Goal: Transaction & Acquisition: Purchase product/service

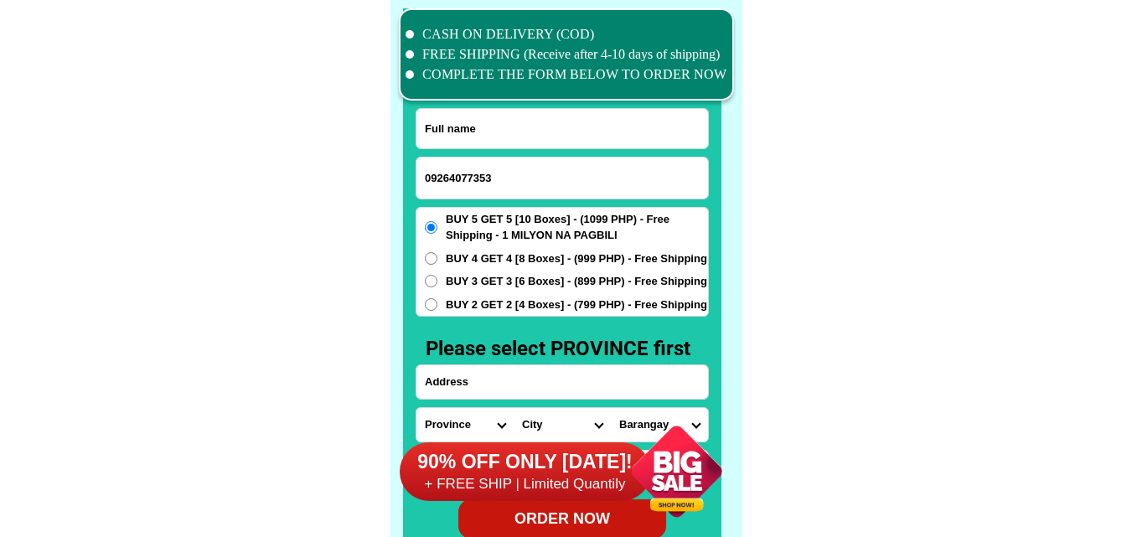
scroll to position [13028, 0]
type input "09264077353"
click at [496, 111] on input "Input full_name" at bounding box center [563, 128] width 292 height 39
paste input "Bhaby [PERSON_NAME]"
type input "Bhaby [PERSON_NAME]"
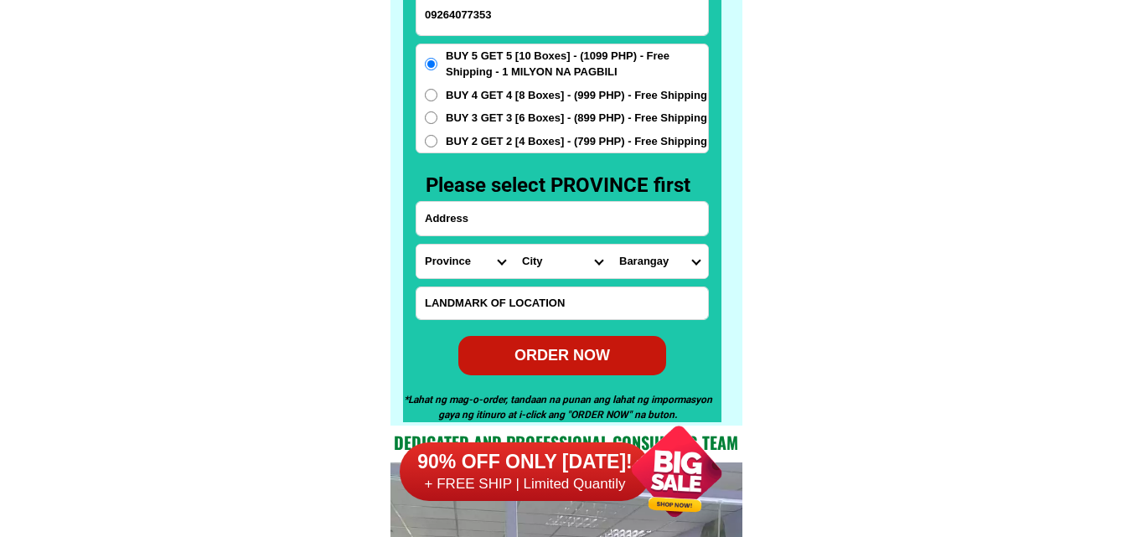
scroll to position [13196, 0]
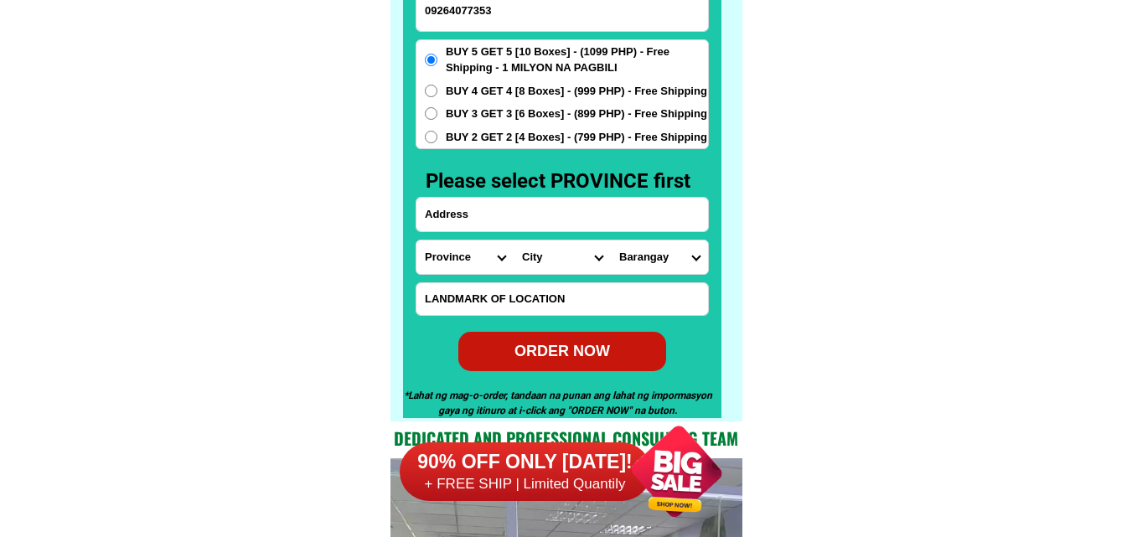
paste input ".Balite [DATE][GEOGRAPHIC_DATA][PERSON_NAME]..malapit [PERSON_NAME][GEOGRAPHIC_…"
click at [516, 221] on input ".Balite [DATE][GEOGRAPHIC_DATA][PERSON_NAME]..malapit [PERSON_NAME][GEOGRAPHIC_…" at bounding box center [563, 215] width 292 height 34
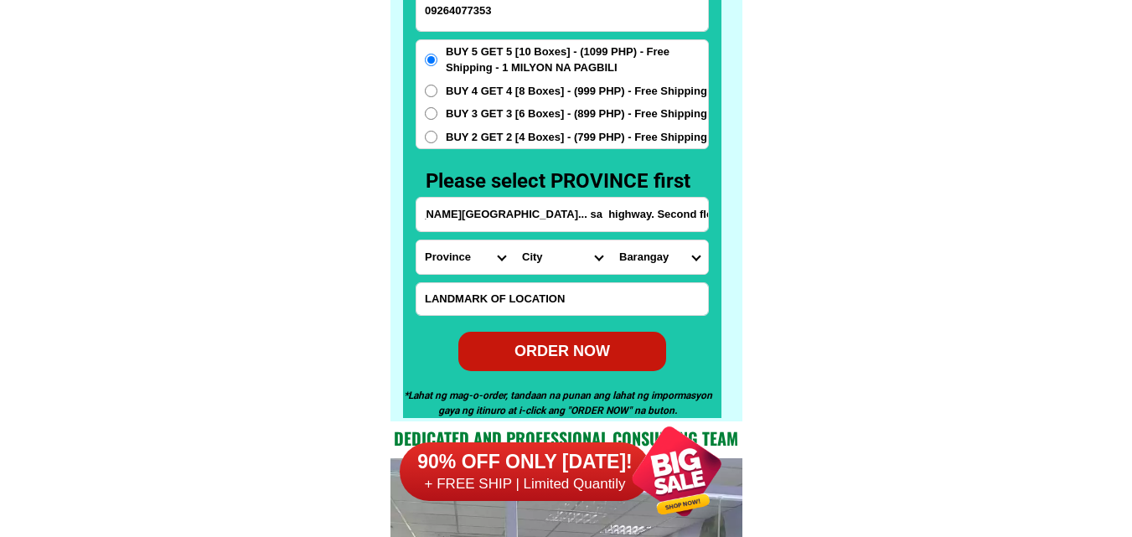
type input ".Balite [DATE][GEOGRAPHIC_DATA][PERSON_NAME]..malapit [PERSON_NAME][GEOGRAPHIC_…"
click at [397, 271] on div "CASH ON DELIVERY (COD) FREE SHIPPING (Receive after 4-10 days of shipping) COMP…" at bounding box center [567, 126] width 352 height 589
click at [442, 271] on select "Province [GEOGRAPHIC_DATA] [GEOGRAPHIC_DATA] [GEOGRAPHIC_DATA] [GEOGRAPHIC_DATA…" at bounding box center [465, 258] width 97 height 34
select select "63_761"
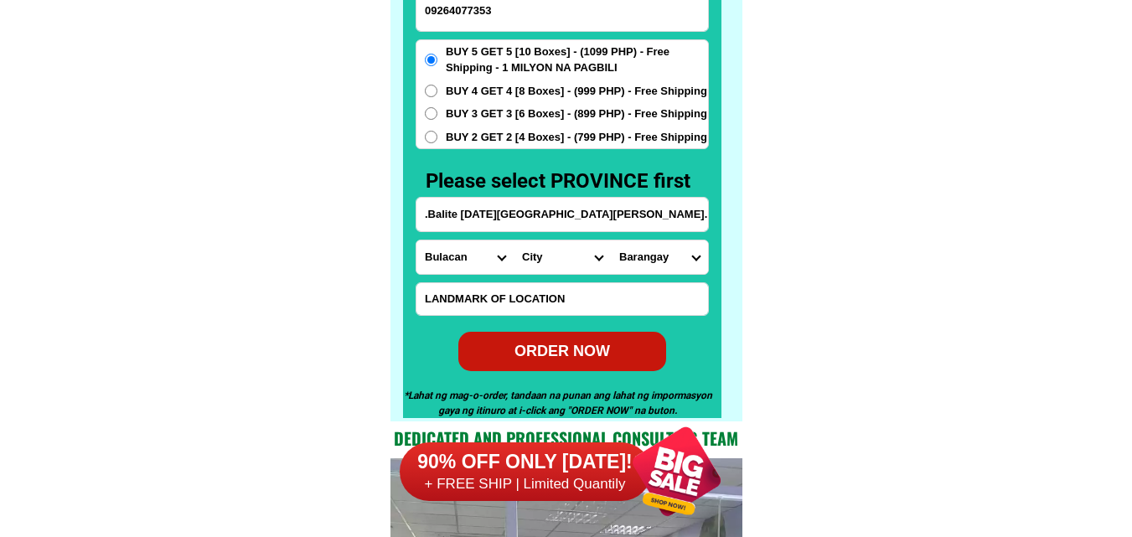
click at [417, 241] on select "Province [GEOGRAPHIC_DATA] [GEOGRAPHIC_DATA] [GEOGRAPHIC_DATA] [GEOGRAPHIC_DATA…" at bounding box center [465, 258] width 97 height 34
click at [553, 253] on select "City Angat Balagtas [GEOGRAPHIC_DATA] [GEOGRAPHIC_DATA] [GEOGRAPHIC_DATA] [GEOG…" at bounding box center [562, 258] width 97 height 34
select select "63_7612523"
click at [514, 241] on select "City Angat Balagtas [GEOGRAPHIC_DATA] [GEOGRAPHIC_DATA] [GEOGRAPHIC_DATA] [GEOG…" at bounding box center [562, 258] width 97 height 34
click at [654, 272] on select "Barangay Bagong pag-asa [GEOGRAPHIC_DATA] silang [GEOGRAPHIC_DATA] [GEOGRAPHIC_…" at bounding box center [659, 258] width 97 height 34
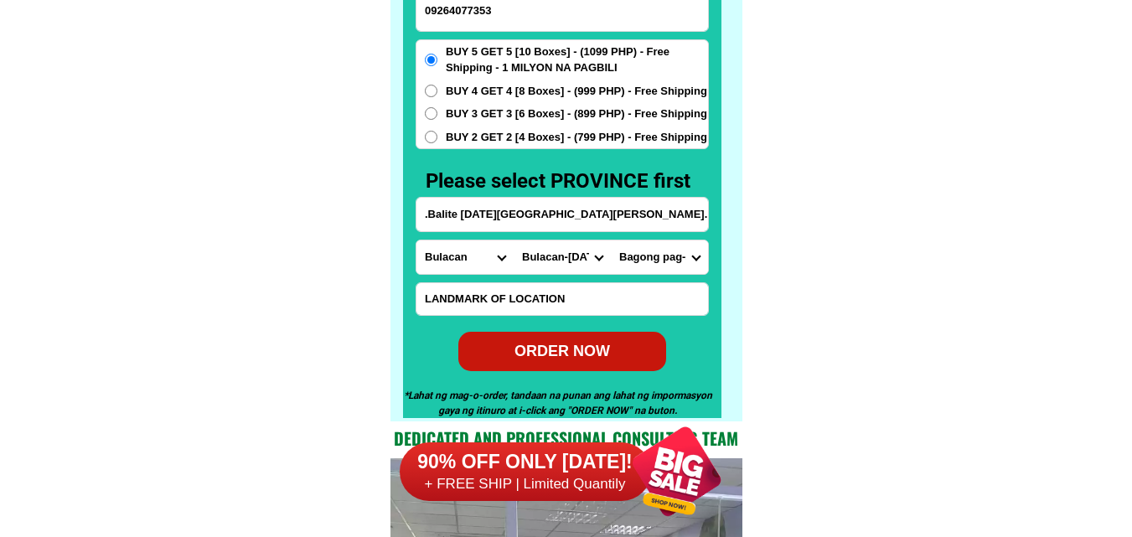
click at [676, 277] on form "Bhaby [PERSON_NAME] 09264077353 ORDER NOW .[GEOGRAPHIC_DATA][DATE][PERSON_NAME]…" at bounding box center [562, 155] width 293 height 431
click at [676, 276] on form "Bhaby [PERSON_NAME] 09264077353 ORDER NOW .[GEOGRAPHIC_DATA][DATE][PERSON_NAME]…" at bounding box center [562, 155] width 293 height 431
click at [675, 267] on select "Barangay Bagong pag-asa [GEOGRAPHIC_DATA] silang [GEOGRAPHIC_DATA] [GEOGRAPHIC_…" at bounding box center [659, 258] width 97 height 34
drag, startPoint x: 825, startPoint y: 171, endPoint x: 658, endPoint y: 4, distance: 235.9
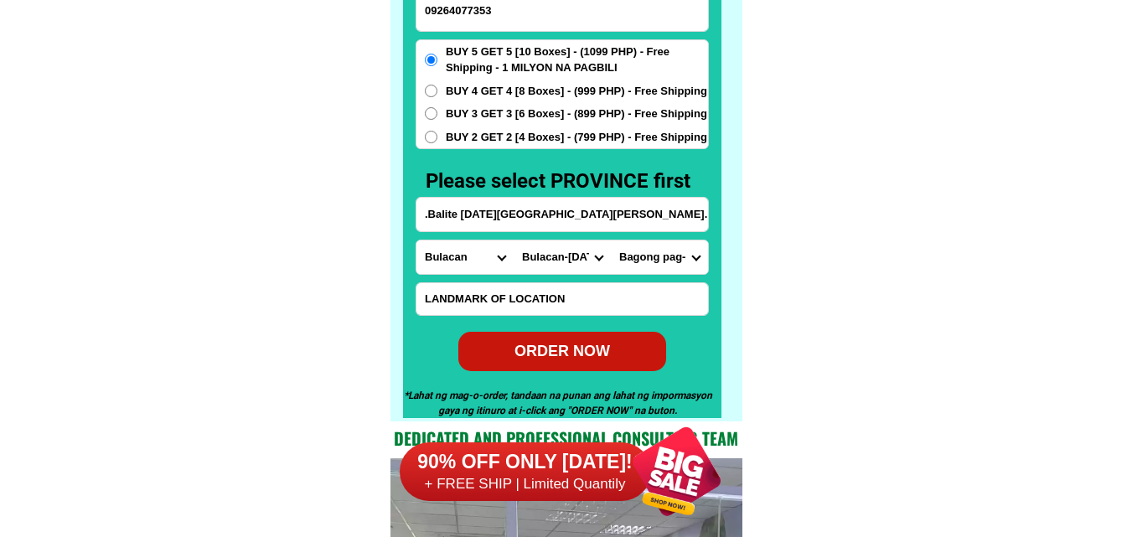
click at [559, 259] on select "City Angat Balagtas [GEOGRAPHIC_DATA] [GEOGRAPHIC_DATA] [GEOGRAPHIC_DATA] [GEOG…" at bounding box center [562, 258] width 97 height 34
click at [665, 255] on select "Barangay Bagong pag-asa [GEOGRAPHIC_DATA] silang [GEOGRAPHIC_DATA] [GEOGRAPHIC_…" at bounding box center [659, 258] width 97 height 34
select select "63_7612523685"
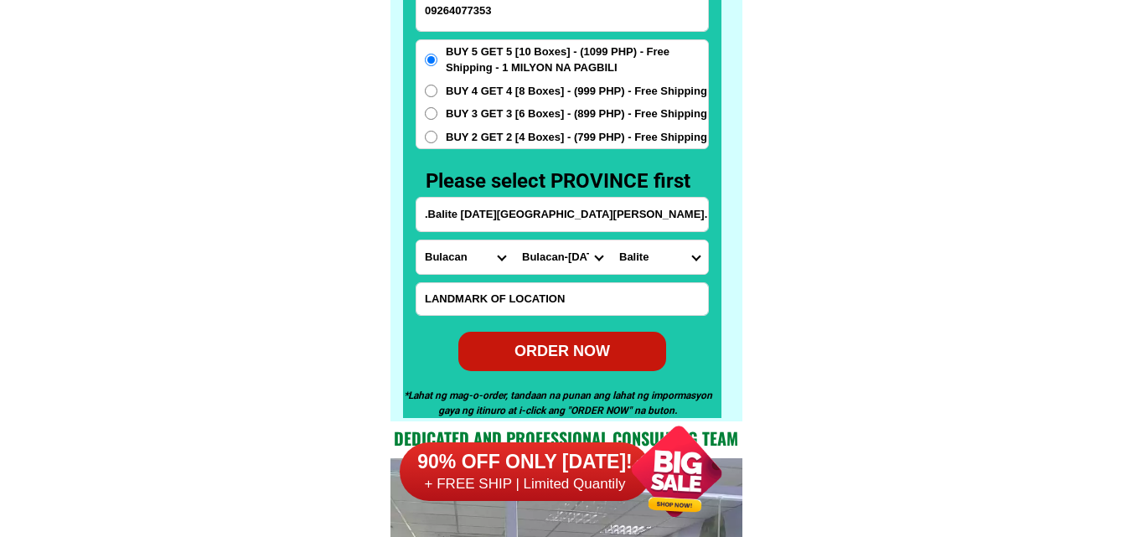
click at [611, 241] on select "Barangay Bagong pag-asa [GEOGRAPHIC_DATA] silang [GEOGRAPHIC_DATA] [GEOGRAPHIC_…" at bounding box center [659, 258] width 97 height 34
click at [526, 142] on span "BUY 2 GET 2 [4 Boxes] - (799 PHP) - Free Shipping" at bounding box center [576, 137] width 261 height 17
click at [437, 142] on input "BUY 2 GET 2 [4 Boxes] - (799 PHP) - Free Shipping" at bounding box center [431, 137] width 13 height 13
click at [594, 354] on div "ORDER NOW" at bounding box center [562, 351] width 208 height 23
radio input "true"
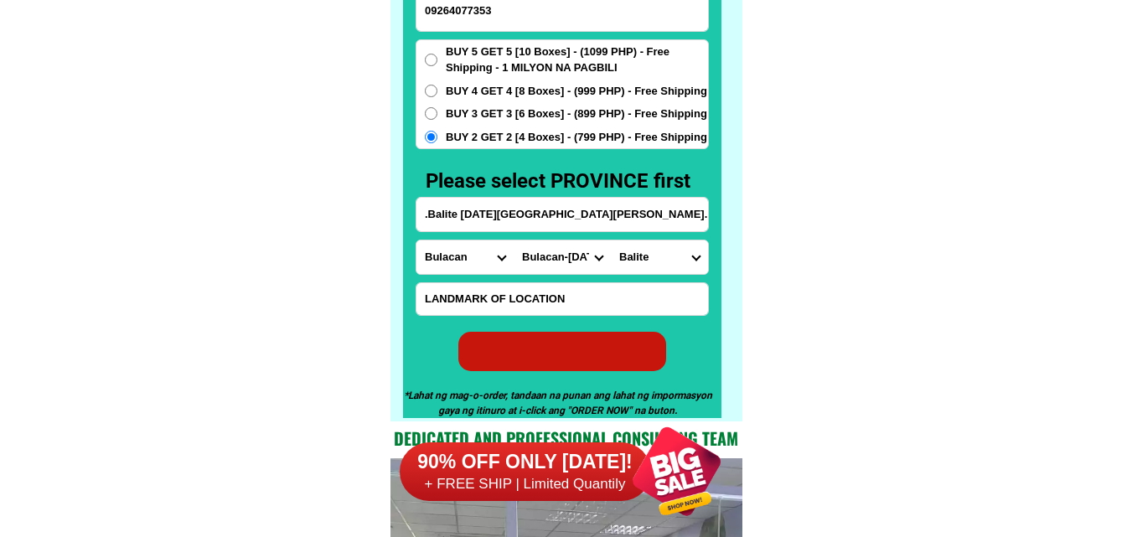
radio input "true"
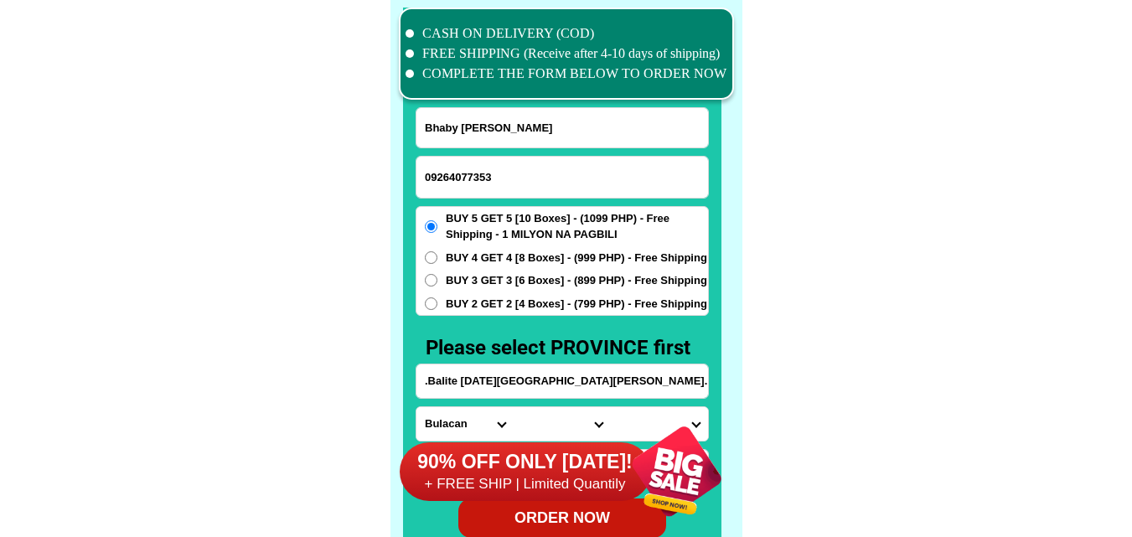
scroll to position [13028, 0]
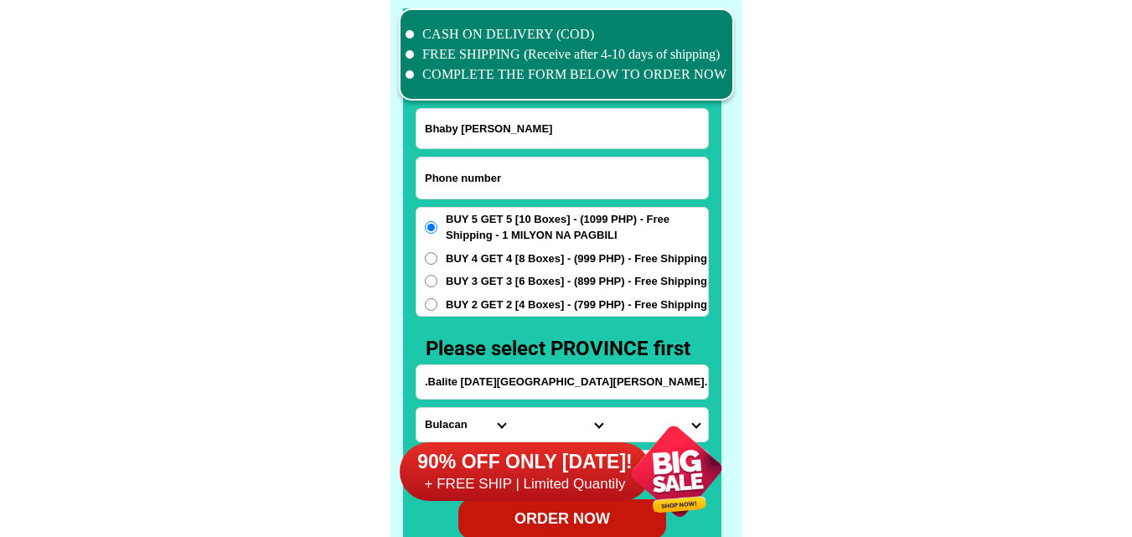
click at [494, 179] on input "Input phone_number" at bounding box center [563, 178] width 292 height 41
paste input "09453269993"
type input "09453269993"
click at [465, 137] on input "Input full_name" at bounding box center [563, 128] width 292 height 39
paste input "[PERSON_NAME]"
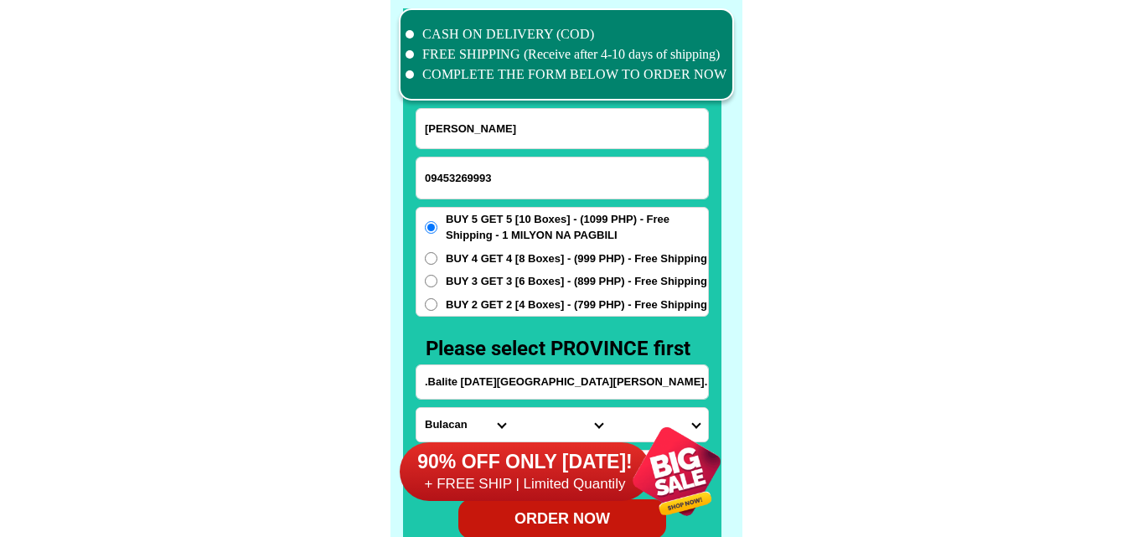
type input "[PERSON_NAME]"
click at [485, 380] on input ".Balite [DATE][GEOGRAPHIC_DATA][PERSON_NAME]..malapit [PERSON_NAME][GEOGRAPHIC_…" at bounding box center [563, 382] width 292 height 34
paste input "San [PERSON_NAME] dist sorsogon city barangay [GEOGRAPHIC_DATA][PERSON_NAME] 5"
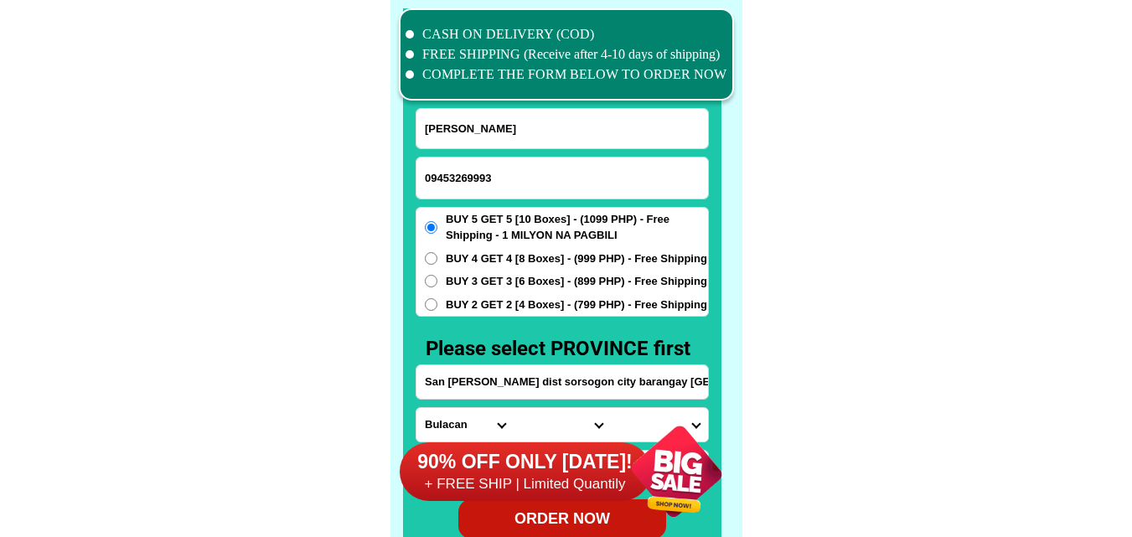
scroll to position [0, 45]
type input "San [PERSON_NAME] dist sorsogon city barangay [GEOGRAPHIC_DATA][PERSON_NAME] 5"
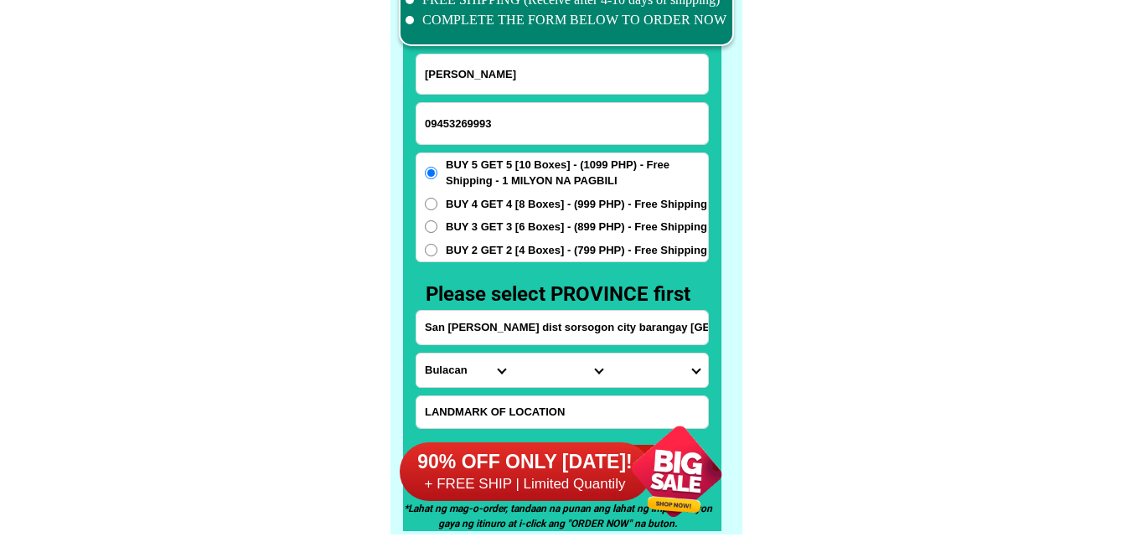
scroll to position [13112, 0]
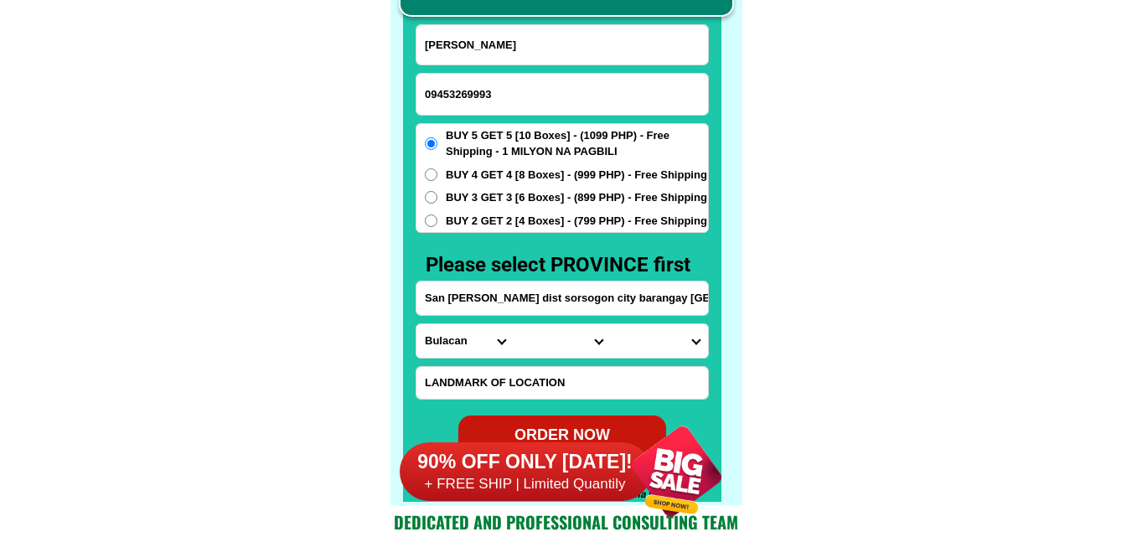
click at [461, 349] on select "Province [GEOGRAPHIC_DATA] [GEOGRAPHIC_DATA] [GEOGRAPHIC_DATA] [GEOGRAPHIC_DATA…" at bounding box center [465, 341] width 97 height 34
select select "63_662"
click at [417, 324] on select "Province [GEOGRAPHIC_DATA] [GEOGRAPHIC_DATA] [GEOGRAPHIC_DATA] [GEOGRAPHIC_DATA…" at bounding box center [465, 341] width 97 height 34
click at [619, 306] on input "San [PERSON_NAME] dist sorsogon city barangay [GEOGRAPHIC_DATA][PERSON_NAME] 5" at bounding box center [563, 299] width 292 height 34
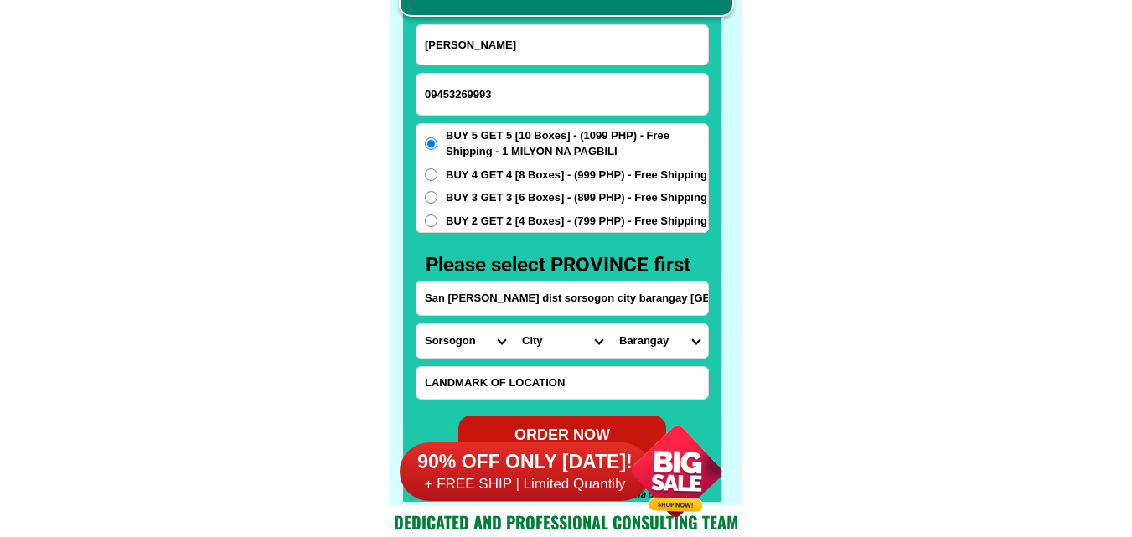
click at [541, 341] on select "City [GEOGRAPHIC_DATA] Bulan Bulusan Castilla Donsol Gubat Irosin Juban Matnog …" at bounding box center [562, 341] width 97 height 34
select select "63_6625098"
click at [514, 324] on select "City [GEOGRAPHIC_DATA] Bulan Bulusan Castilla Donsol Gubat Irosin Juban Matnog …" at bounding box center [562, 341] width 97 height 34
click at [625, 334] on select "Barangay Abuyog Almendras-cogon (pob.) [GEOGRAPHIC_DATA] ([GEOGRAPHIC_DATA]) [G…" at bounding box center [659, 341] width 97 height 34
select select "63_66250989237"
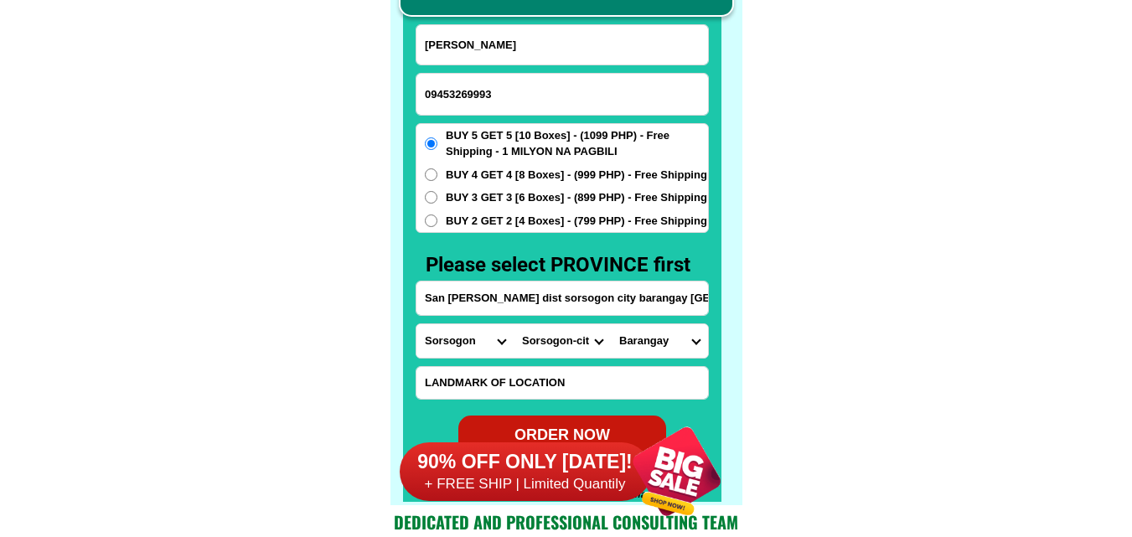
click at [611, 324] on select "Barangay Abuyog Almendras-cogon (pob.) [GEOGRAPHIC_DATA] ([GEOGRAPHIC_DATA]) [G…" at bounding box center [659, 341] width 97 height 34
drag, startPoint x: 674, startPoint y: 346, endPoint x: 677, endPoint y: 333, distance: 13.8
click at [674, 346] on select "Barangay Abuyog Almendras-cogon (pob.) [GEOGRAPHIC_DATA] ([GEOGRAPHIC_DATA]) [G…" at bounding box center [659, 341] width 97 height 34
click at [611, 324] on select "Barangay Abuyog Almendras-cogon (pob.) [GEOGRAPHIC_DATA] ([GEOGRAPHIC_DATA]) [G…" at bounding box center [659, 341] width 97 height 34
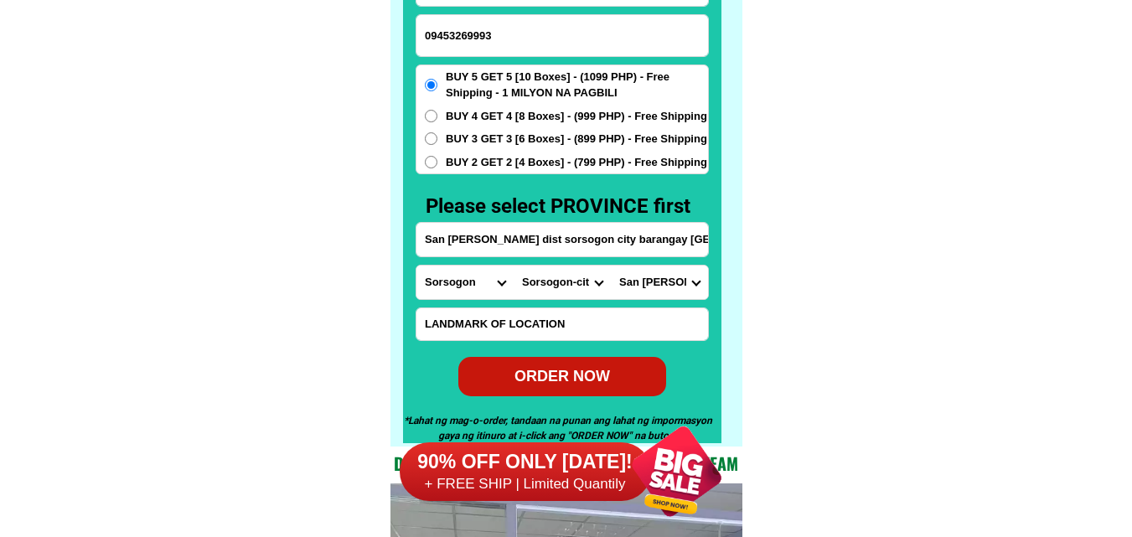
scroll to position [13196, 0]
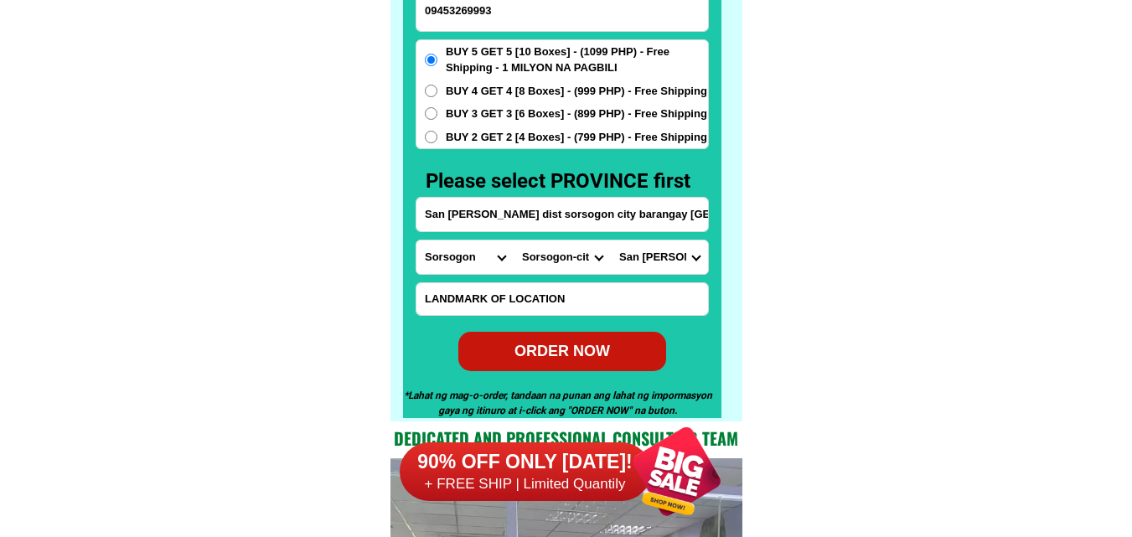
click at [597, 354] on div "ORDER NOW" at bounding box center [562, 350] width 208 height 23
type input "09453269993"
type input "San [PERSON_NAME] dist sorsogon city barangay [GEOGRAPHIC_DATA][PERSON_NAME] 5"
radio input "true"
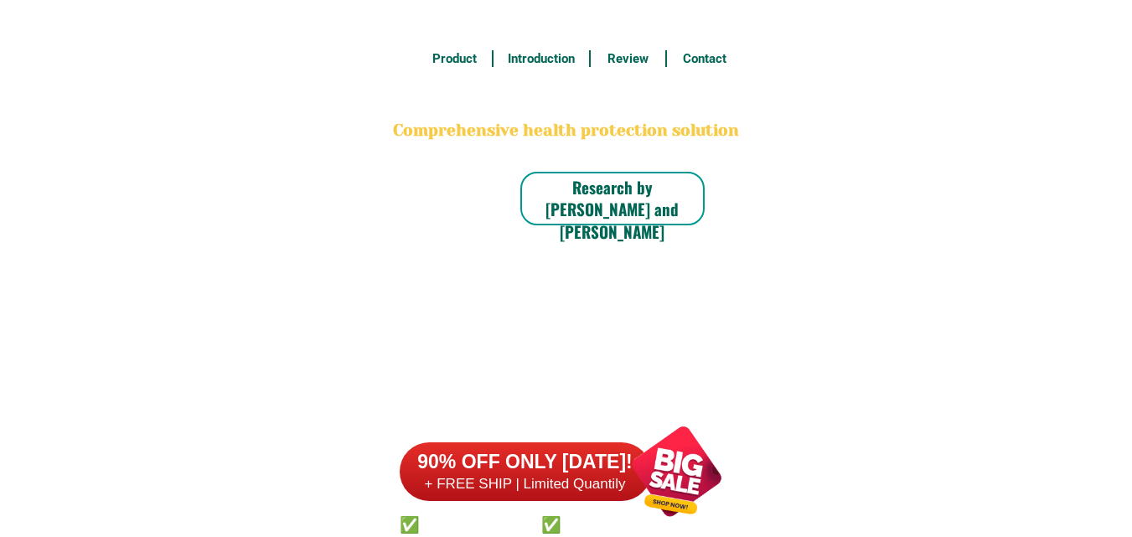
type input "09083520891"
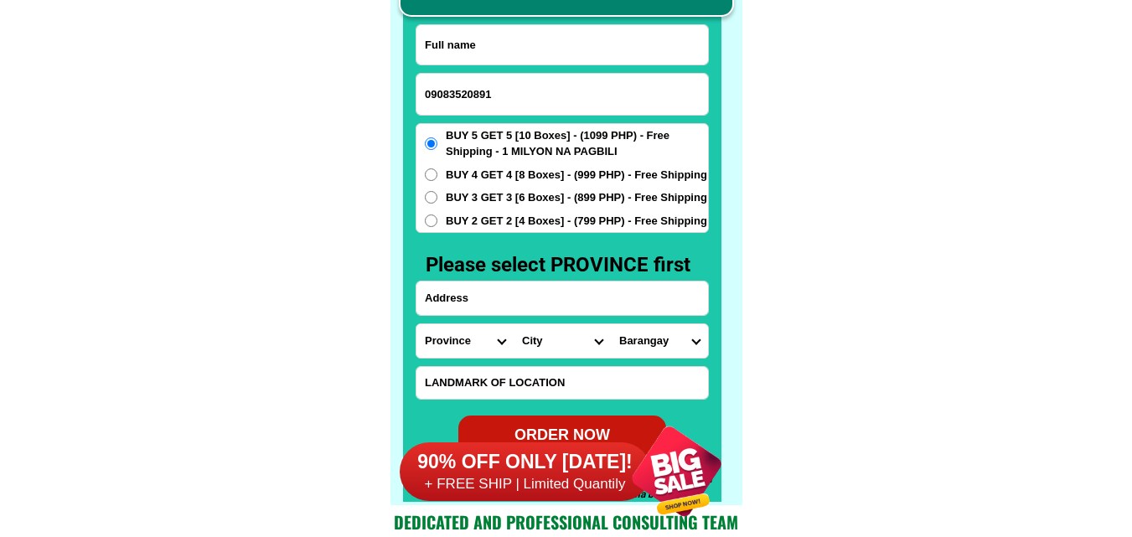
drag, startPoint x: 546, startPoint y: 60, endPoint x: 519, endPoint y: 50, distance: 29.2
click at [546, 60] on input "Input full_name" at bounding box center [563, 44] width 292 height 39
paste input "Teodulfo Villareal Glor"
type input "Teodulfo Villareal Glor"
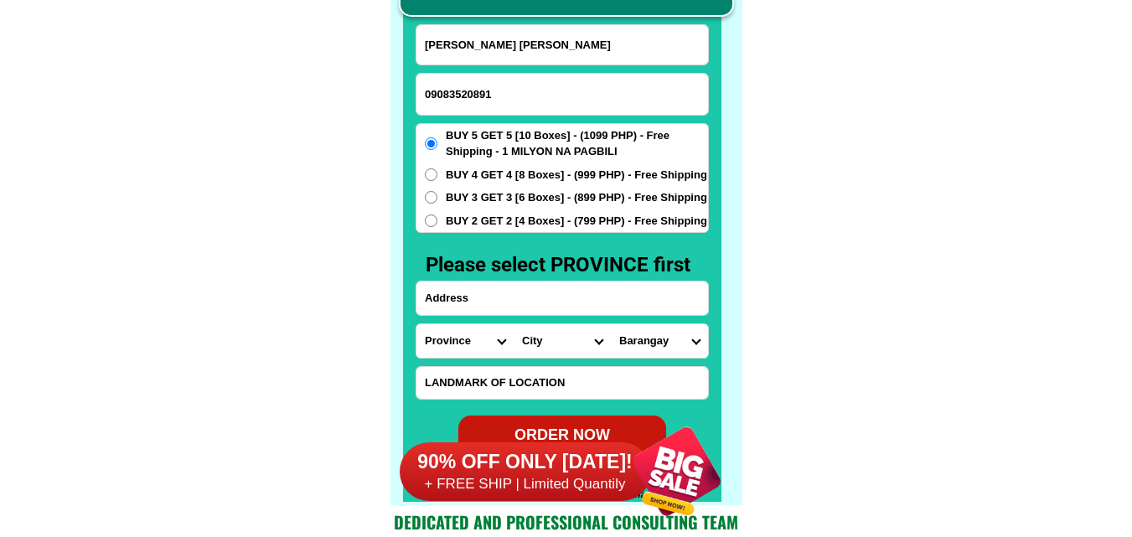
click at [549, 311] on input "Input address" at bounding box center [563, 299] width 292 height 34
paste input "1503 prk.pag asa brgy.gulang gulang lucena city of quezon beside camp nakar."
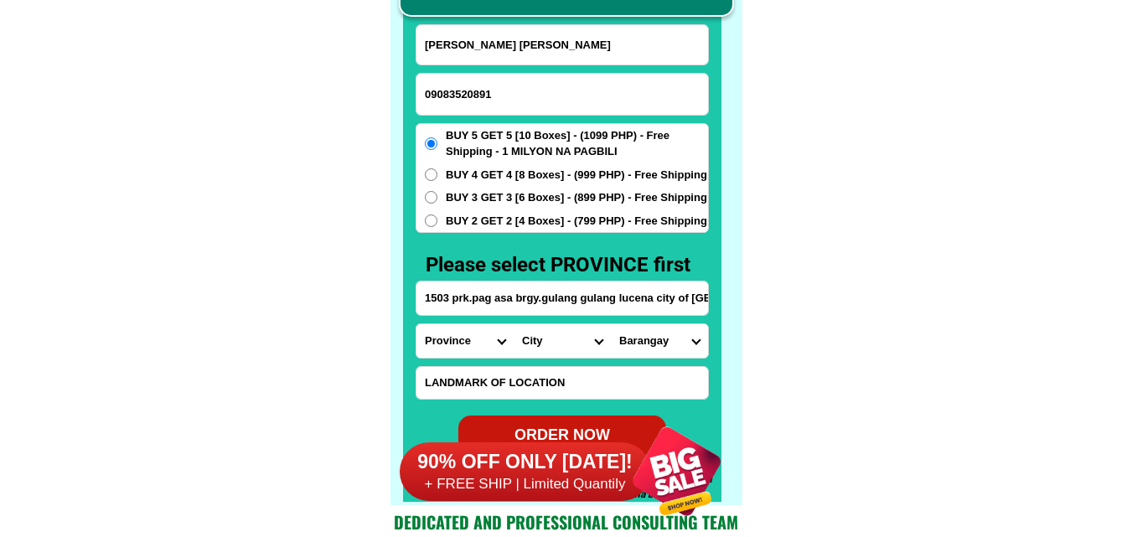
scroll to position [0, 128]
type input "1503 prk.pag asa brgy.gulang gulang lucena city of quezon beside camp nakar."
click at [455, 350] on select "Province [GEOGRAPHIC_DATA] [GEOGRAPHIC_DATA] [GEOGRAPHIC_DATA] [GEOGRAPHIC_DATA…" at bounding box center [465, 341] width 97 height 34
select select "63_397"
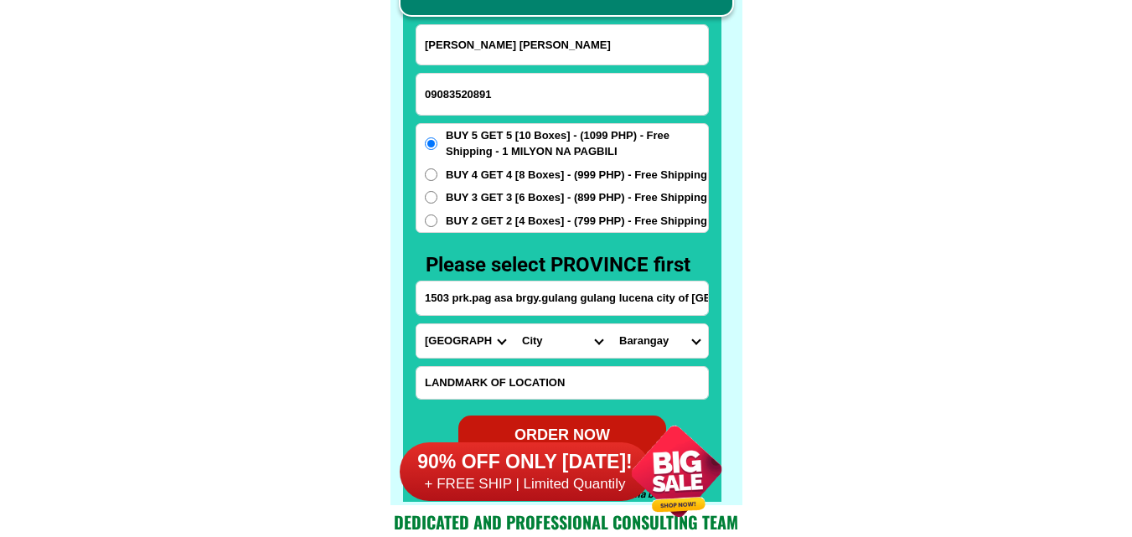
click at [417, 324] on select "Province [GEOGRAPHIC_DATA] [GEOGRAPHIC_DATA] [GEOGRAPHIC_DATA] [GEOGRAPHIC_DATA…" at bounding box center [465, 341] width 97 height 34
click at [552, 344] on select "City Agdangan Alabat Atimonan Burdeos Calauag Catanauan General-nakar Guinayang…" at bounding box center [562, 341] width 97 height 34
select select "63_3977163"
click at [514, 324] on select "City Agdangan Alabat Atimonan Burdeos Calauag Catanauan General-nakar Guinayang…" at bounding box center [562, 341] width 97 height 34
click at [692, 339] on select "Barangay Barangay 1 (pob.) Barangay 10 (pob.) Barangay 11 (pob.) Barangay 2 (po…" at bounding box center [659, 341] width 97 height 34
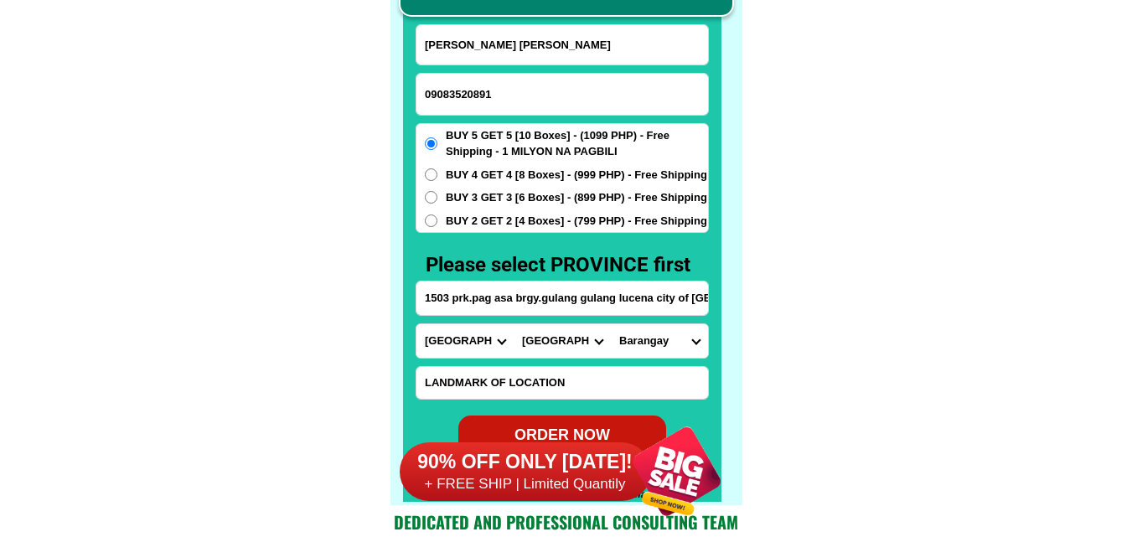
select select "63_39771637052"
click at [611, 324] on select "Barangay Barangay 1 (pob.) Barangay 10 (pob.) Barangay 11 (pob.) Barangay 2 (po…" at bounding box center [659, 341] width 97 height 34
drag, startPoint x: 844, startPoint y: 316, endPoint x: 397, endPoint y: 32, distance: 529.4
click at [494, 228] on span "BUY 2 GET 2 [4 Boxes] - (799 PHP) - Free Shipping" at bounding box center [576, 221] width 261 height 17
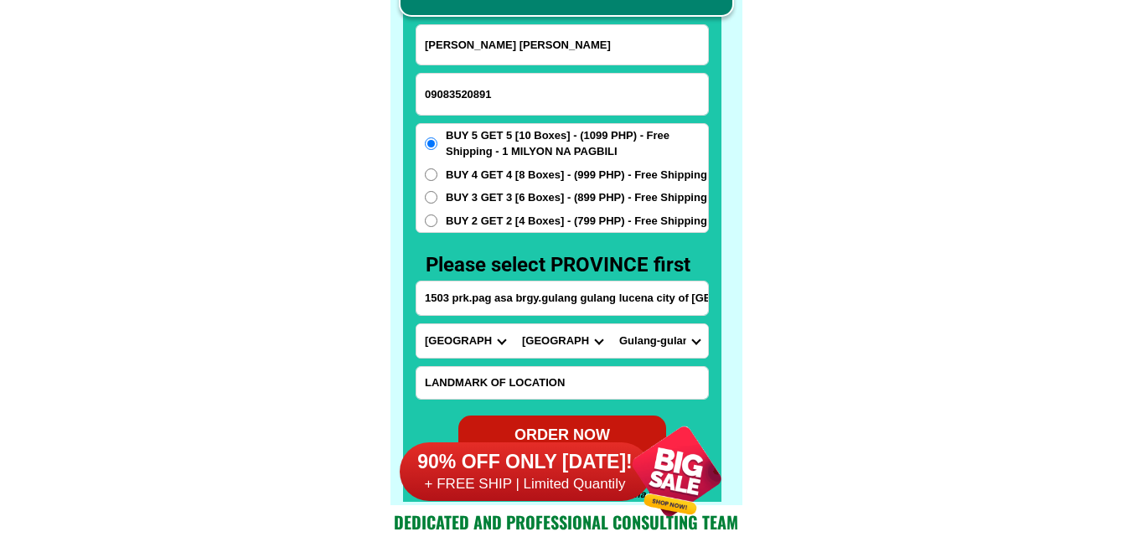
click at [437, 227] on input "BUY 2 GET 2 [4 Boxes] - (799 PHP) - Free Shipping" at bounding box center [431, 221] width 13 height 13
radio input "true"
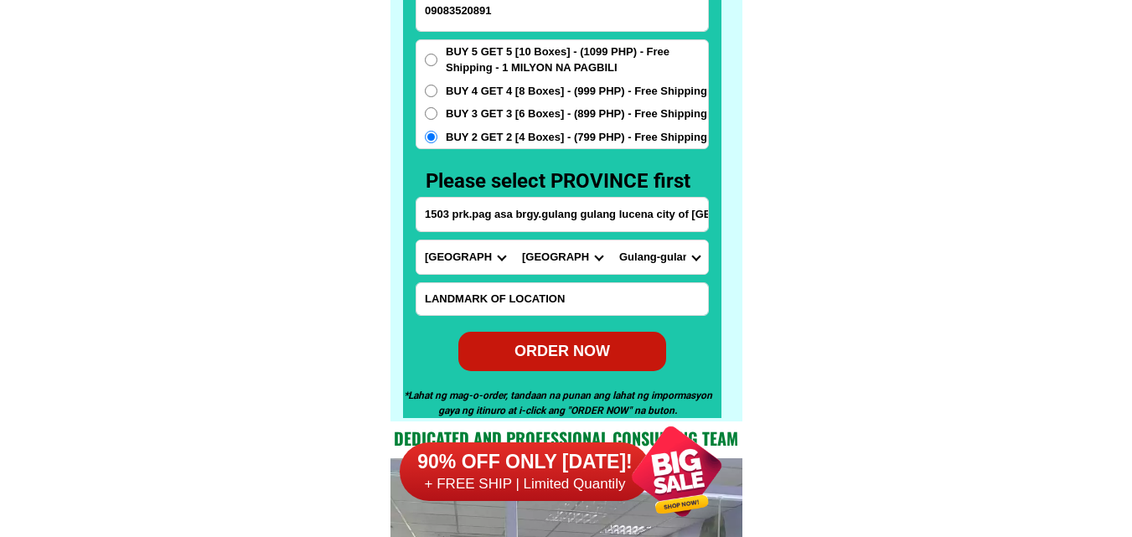
click at [543, 355] on div "ORDER NOW" at bounding box center [562, 351] width 208 height 23
type input "09083520891"
type input "1503 prk.pag asa brgy.gulang gulang lucena city of quezon beside camp nakar."
radio input "true"
